Goal: Transaction & Acquisition: Subscribe to service/newsletter

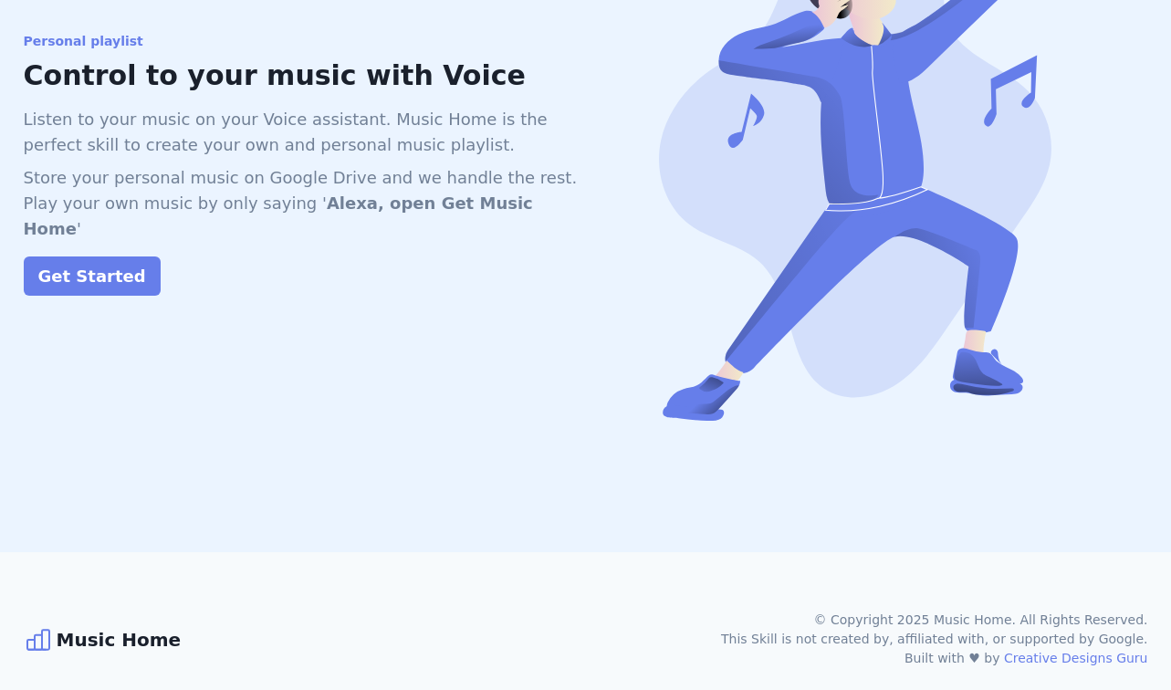
scroll to position [1682, 0]
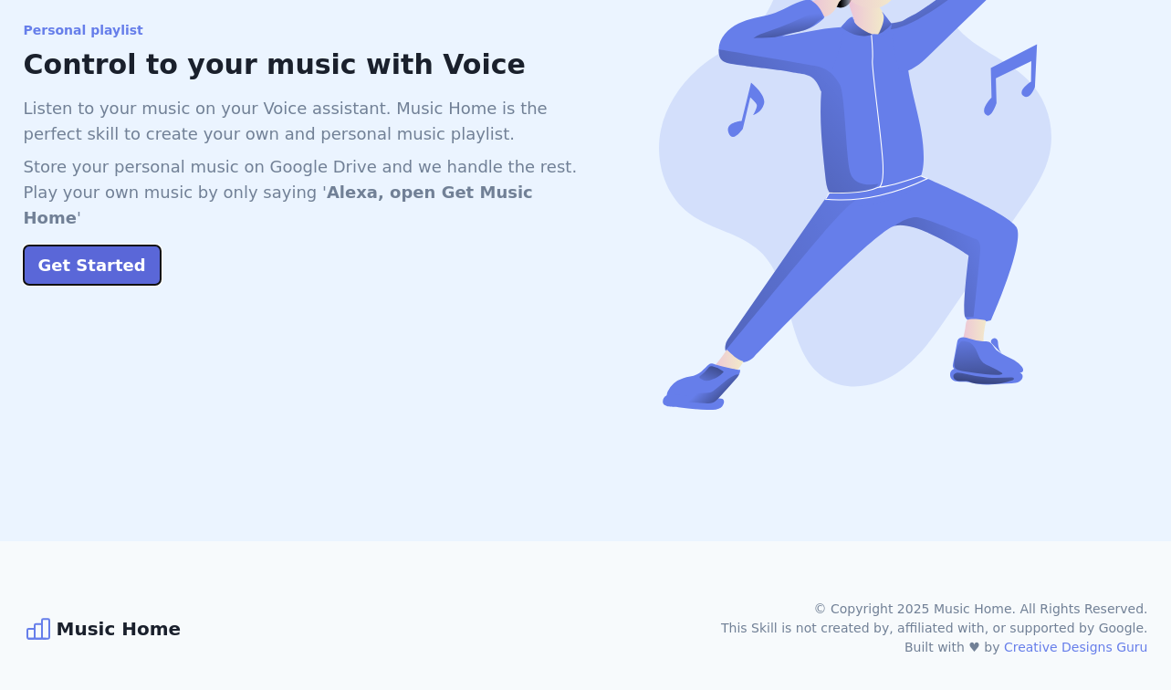
click at [110, 245] on button "Get Started" at bounding box center [92, 264] width 137 height 39
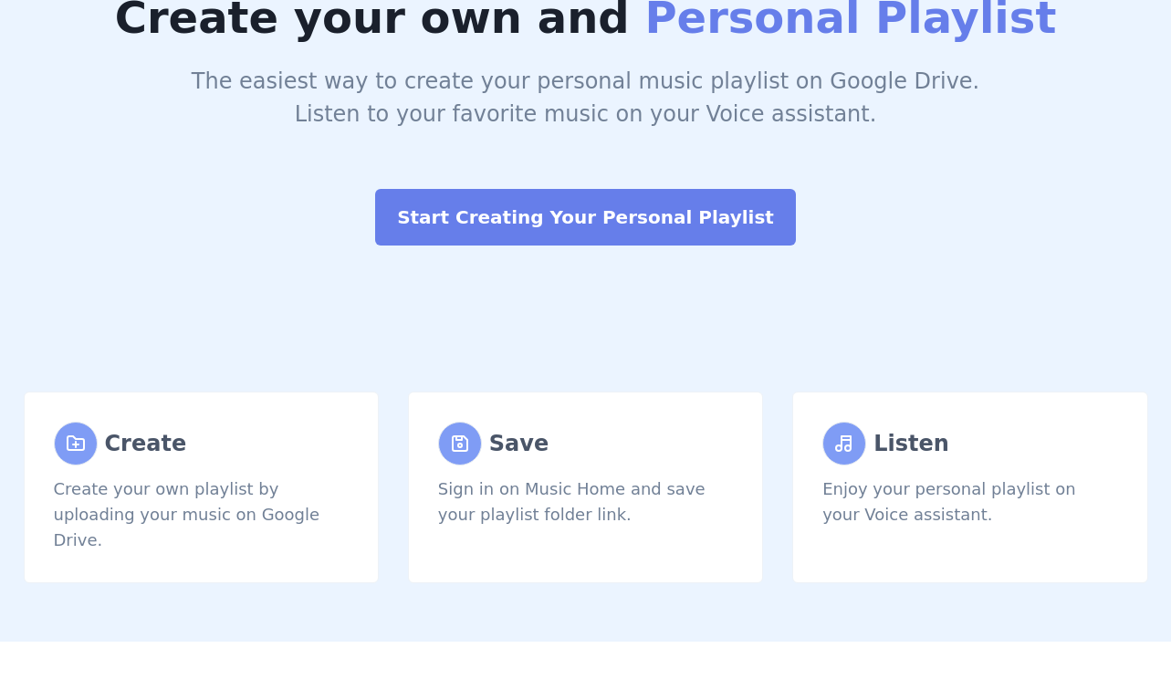
scroll to position [0, 0]
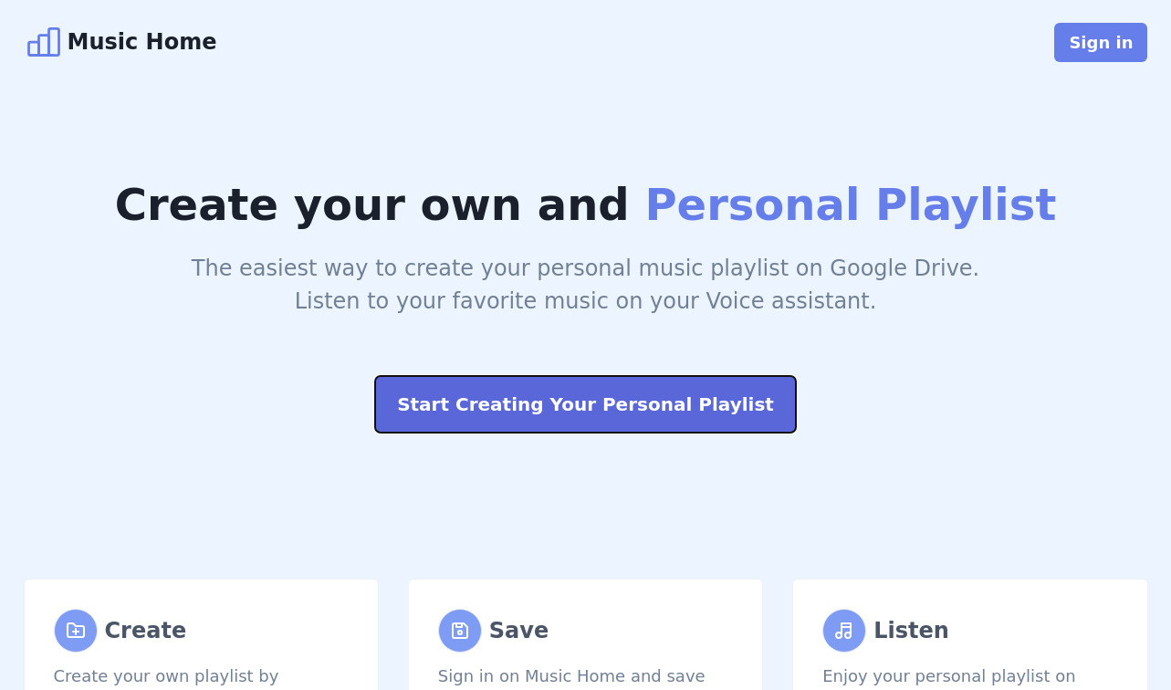
click at [617, 395] on button "Start Creating Your Personal Playlist" at bounding box center [585, 404] width 421 height 57
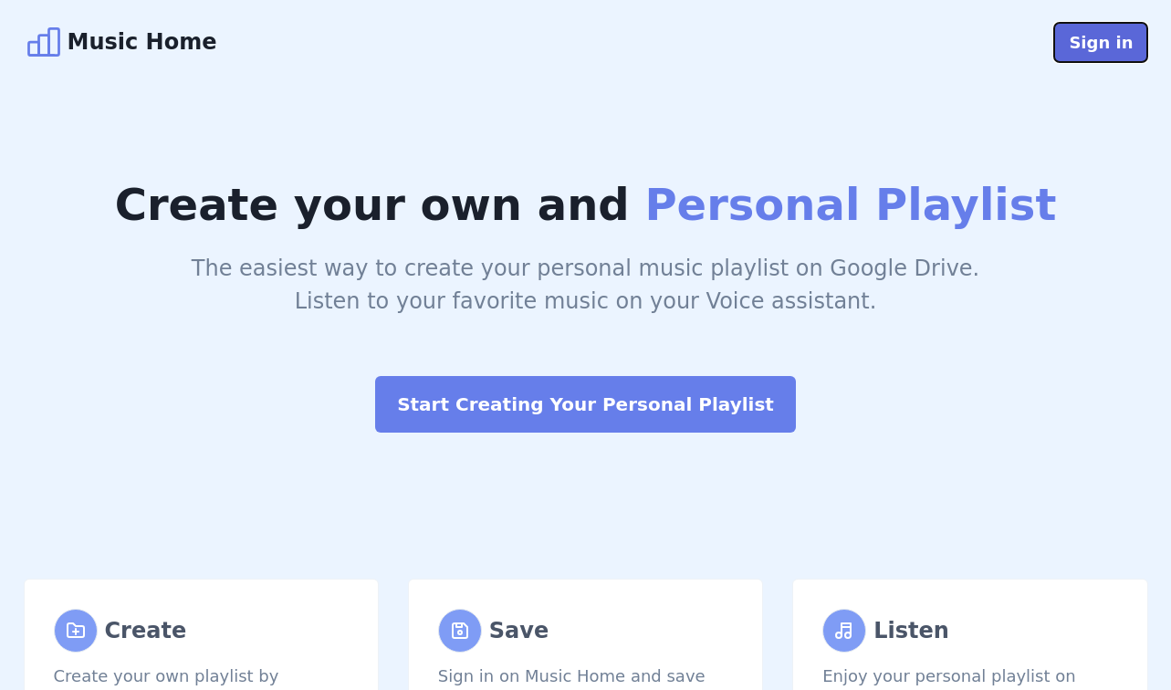
click at [1101, 59] on button "Sign in" at bounding box center [1100, 42] width 93 height 39
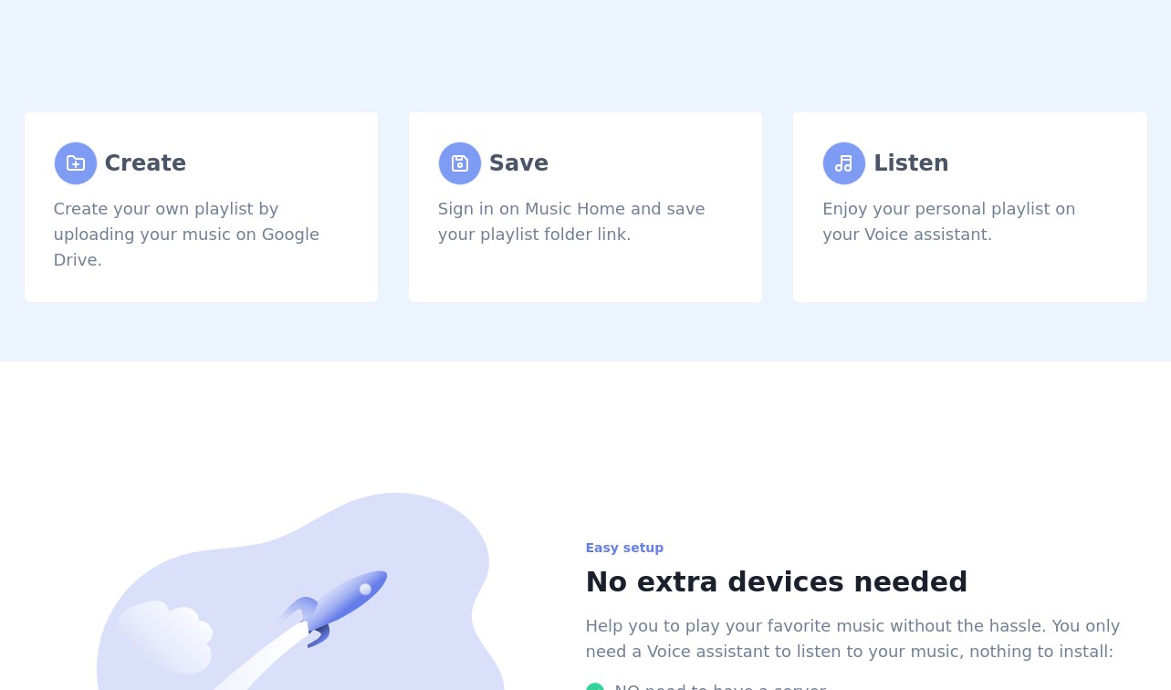
scroll to position [469, 0]
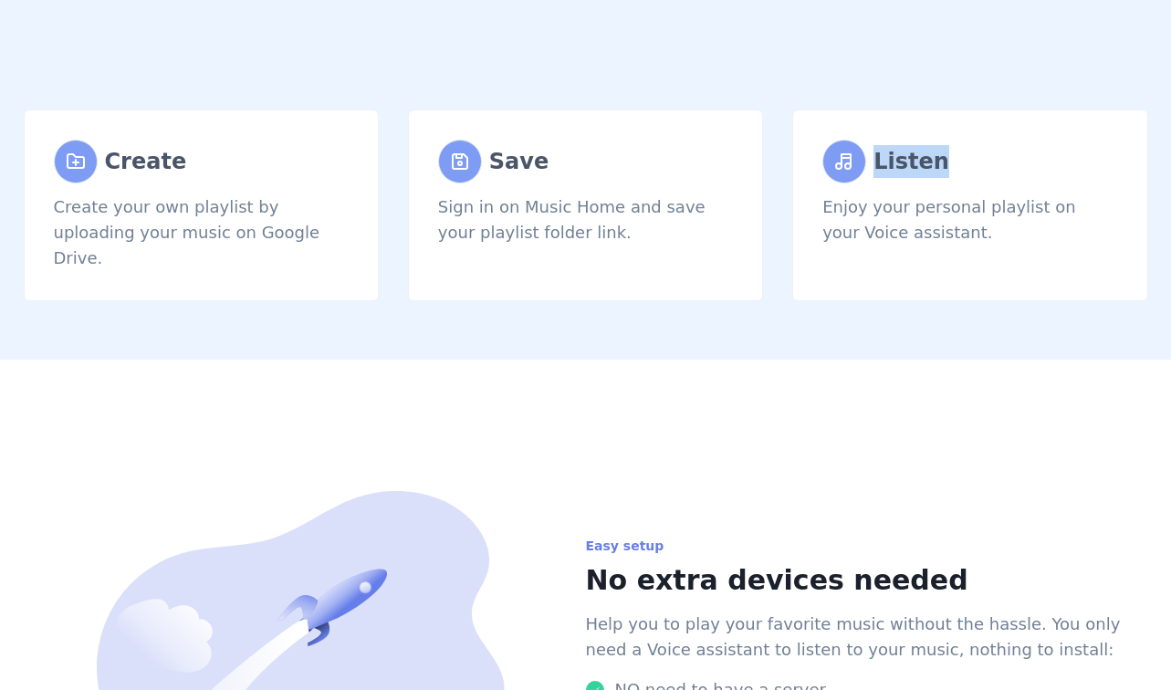
drag, startPoint x: 878, startPoint y: 160, endPoint x: 954, endPoint y: 160, distance: 75.7
click at [955, 161] on div "Listen" at bounding box center [969, 162] width 295 height 44
click at [954, 160] on div "Listen" at bounding box center [969, 162] width 295 height 44
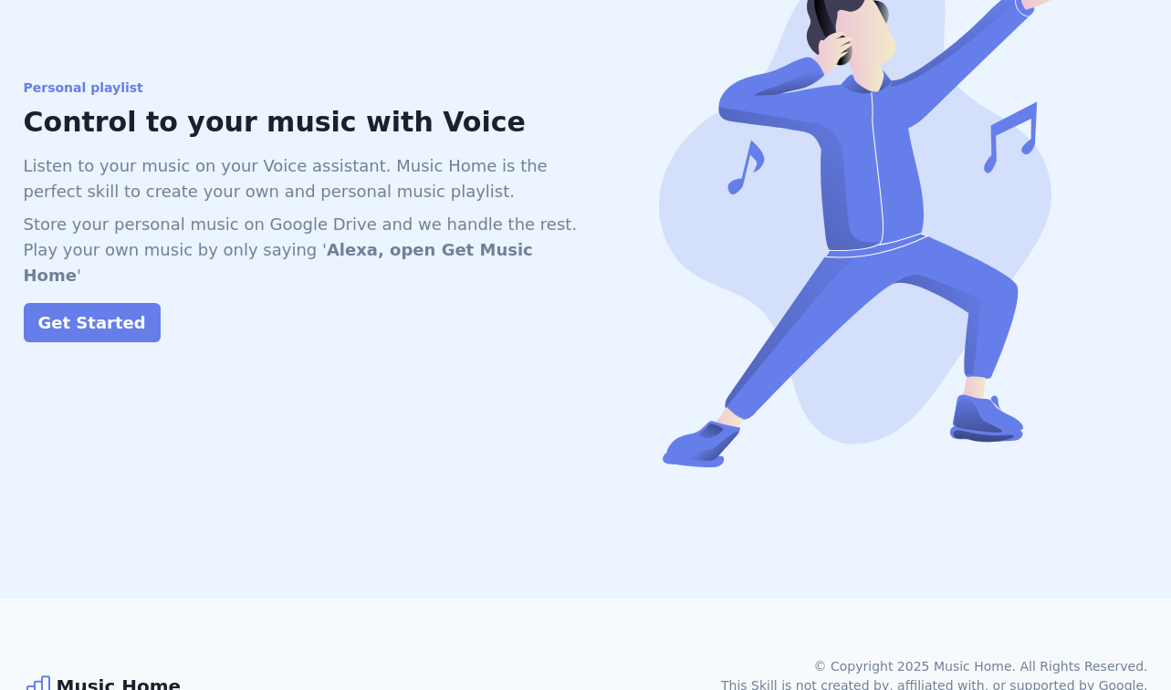
scroll to position [1633, 0]
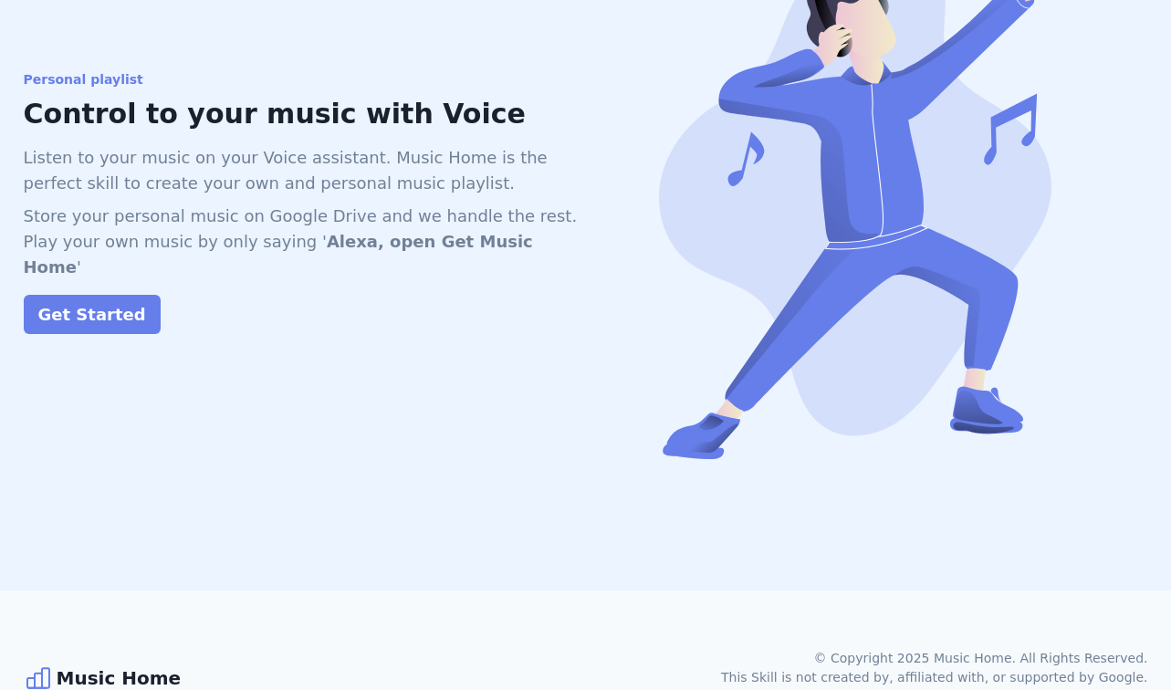
click at [486, 218] on p "Store your personal music on Google Drive and we handle the rest. Play your own…" at bounding box center [305, 242] width 562 height 77
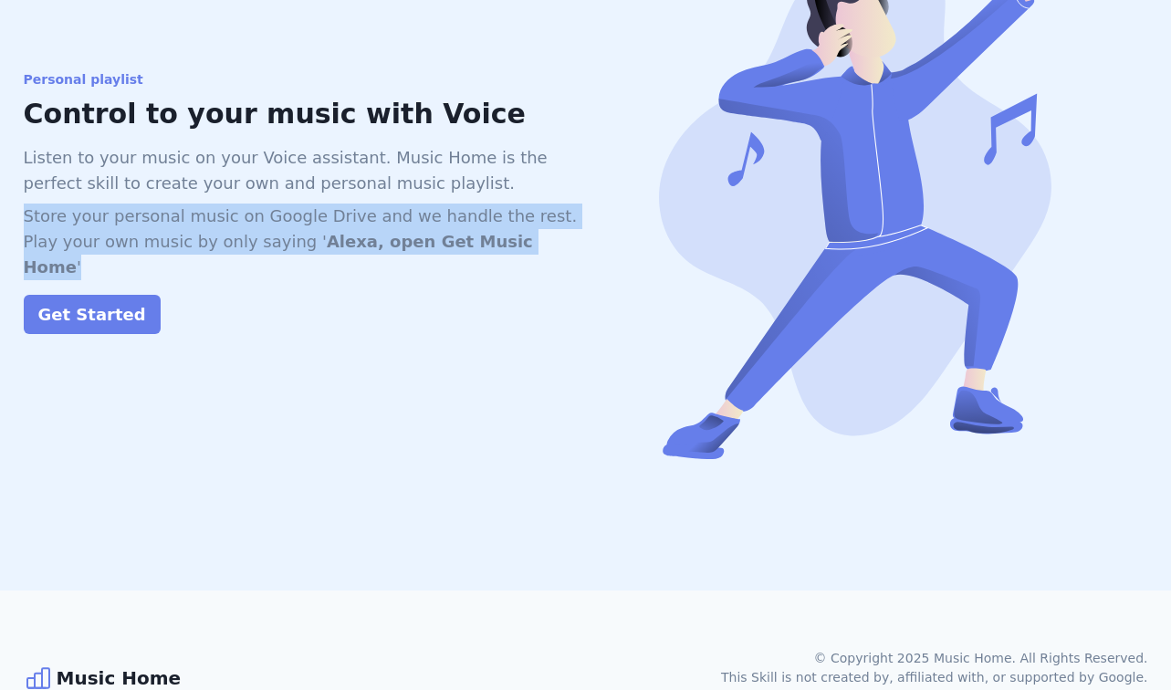
click at [486, 218] on p "Store your personal music on Google Drive and we handle the rest. Play your own…" at bounding box center [305, 242] width 562 height 77
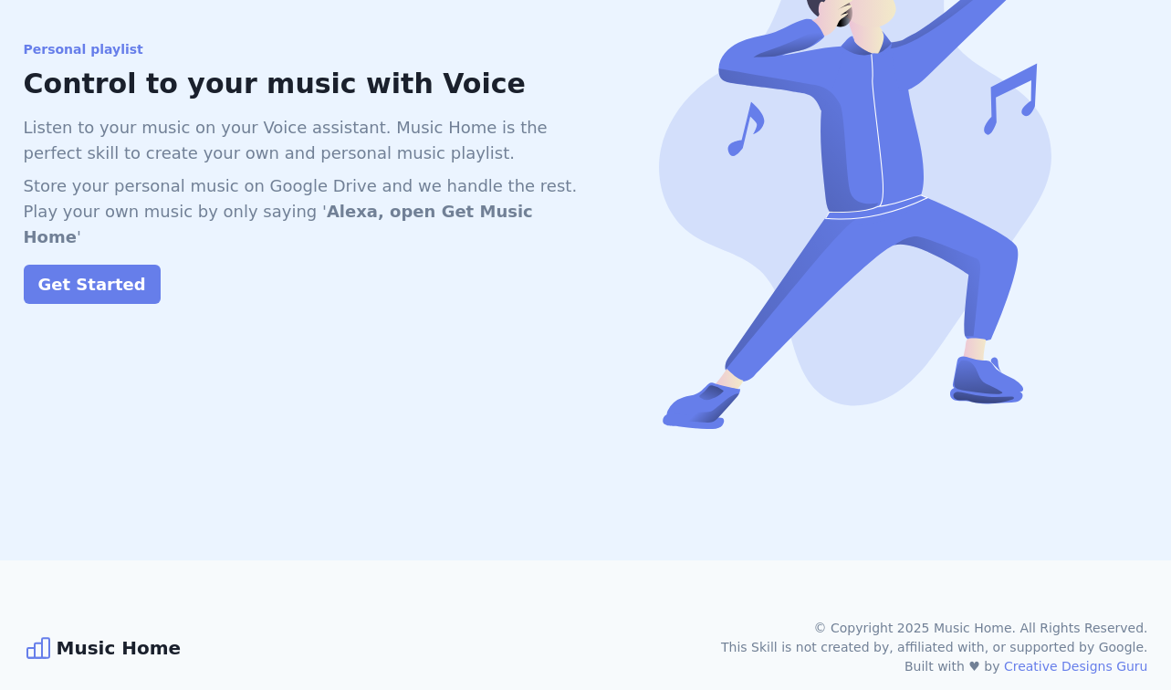
scroll to position [1682, 0]
